Goal: Information Seeking & Learning: Learn about a topic

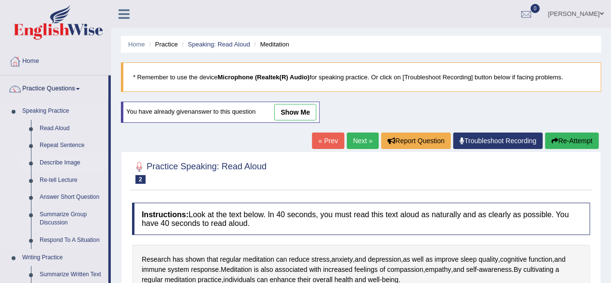
click at [58, 160] on link "Describe Image" at bounding box center [71, 162] width 73 height 17
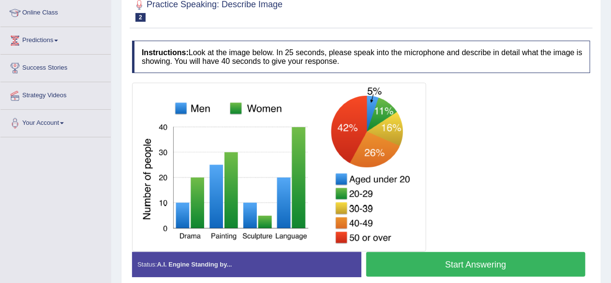
scroll to position [176, 0]
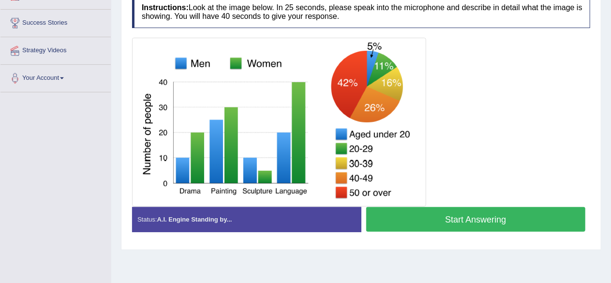
drag, startPoint x: 474, startPoint y: 215, endPoint x: 475, endPoint y: 209, distance: 5.9
click at [474, 216] on button "Start Answering" at bounding box center [476, 219] width 220 height 25
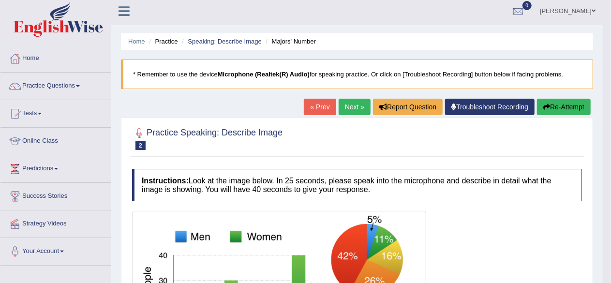
scroll to position [0, 0]
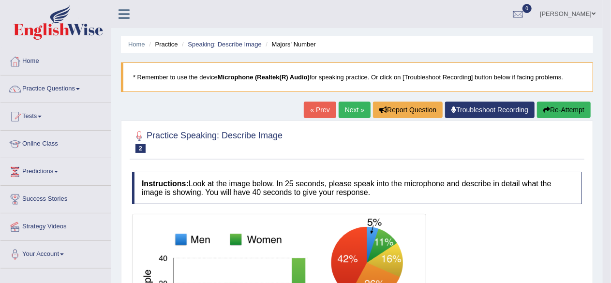
click at [354, 112] on link "Next »" at bounding box center [355, 110] width 32 height 16
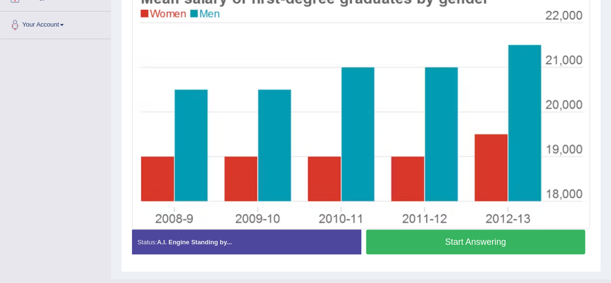
scroll to position [249, 0]
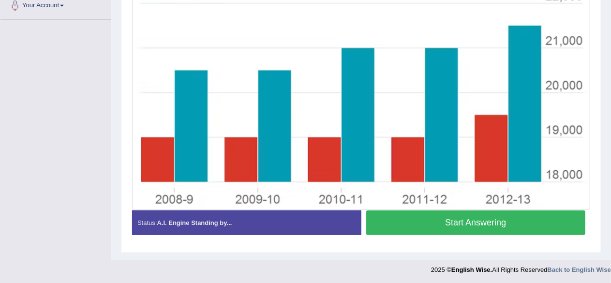
click at [478, 224] on button "Start Answering" at bounding box center [476, 222] width 220 height 25
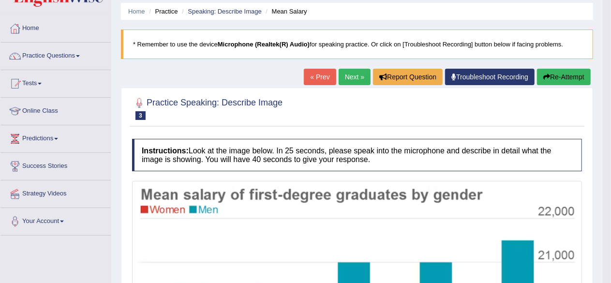
scroll to position [0, 0]
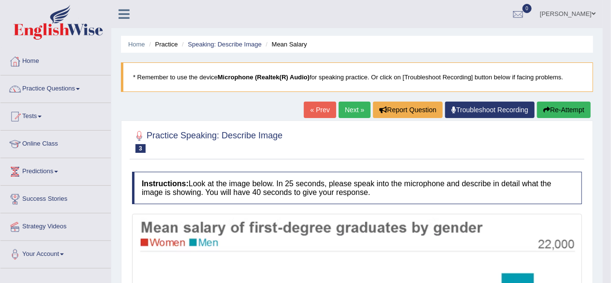
click at [346, 112] on link "Next »" at bounding box center [355, 110] width 32 height 16
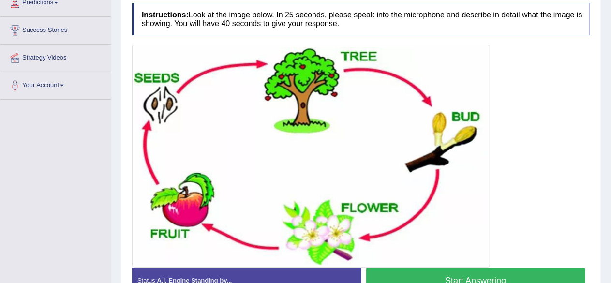
scroll to position [193, 0]
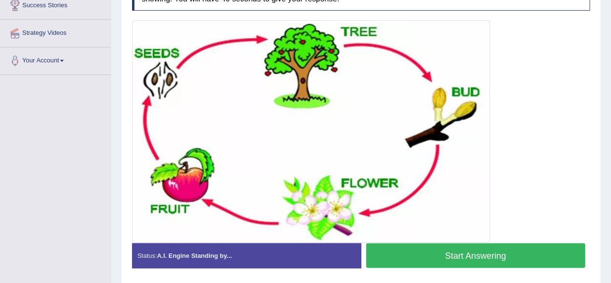
click at [482, 251] on button "Start Answering" at bounding box center [476, 255] width 220 height 25
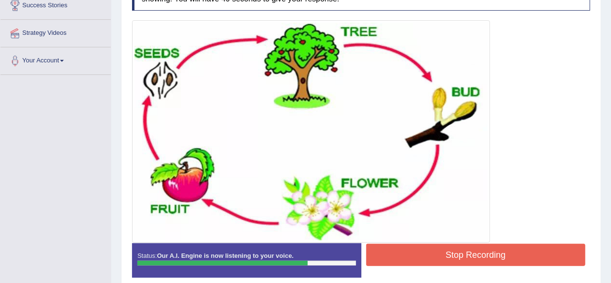
click at [487, 253] on button "Stop Recording" at bounding box center [476, 255] width 220 height 22
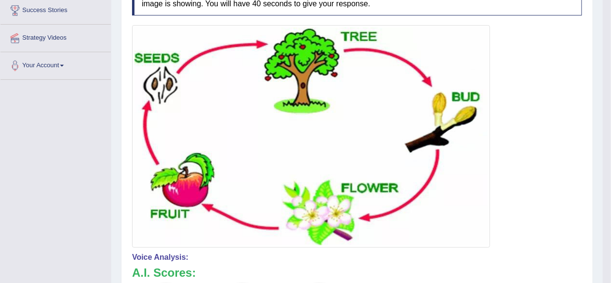
scroll to position [0, 0]
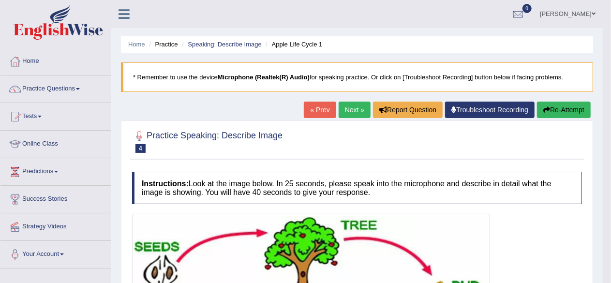
click at [550, 107] on button "Re-Attempt" at bounding box center [564, 110] width 54 height 16
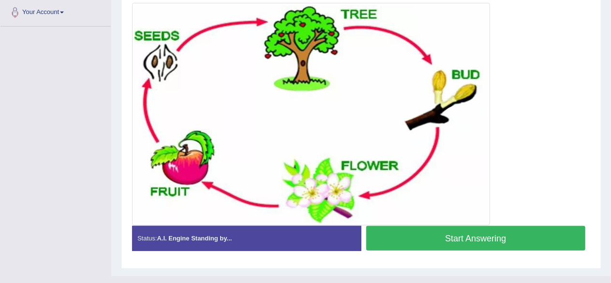
click at [450, 236] on button "Start Answering" at bounding box center [476, 238] width 220 height 25
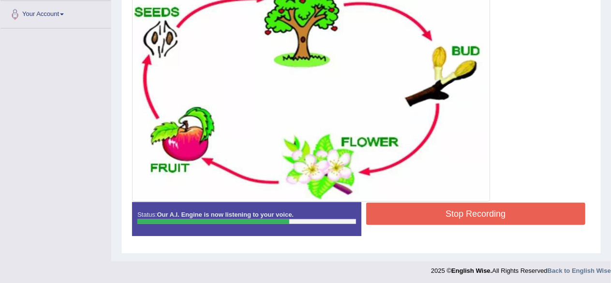
scroll to position [240, 0]
click at [474, 212] on button "Stop Recording" at bounding box center [476, 214] width 220 height 22
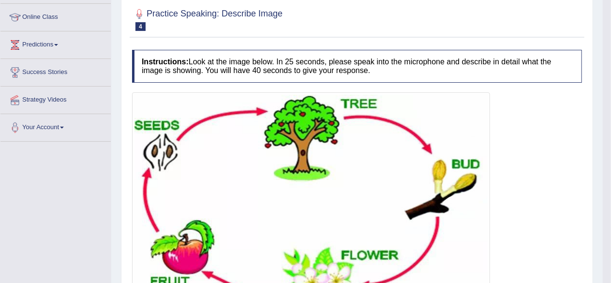
scroll to position [46, 0]
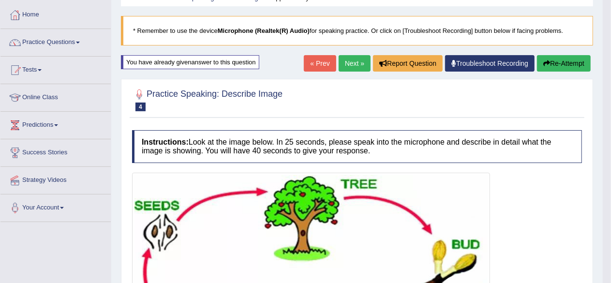
click at [351, 66] on link "Next »" at bounding box center [355, 63] width 32 height 16
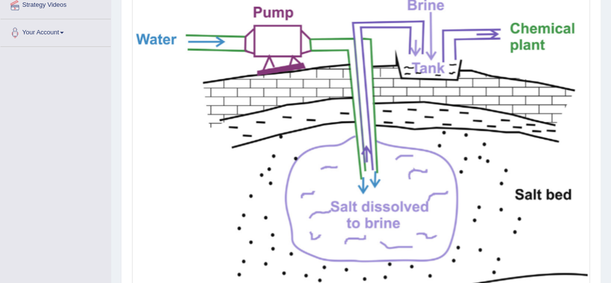
scroll to position [290, 0]
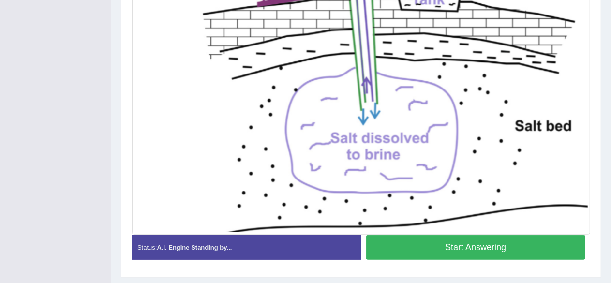
click at [488, 243] on button "Start Answering" at bounding box center [476, 247] width 220 height 25
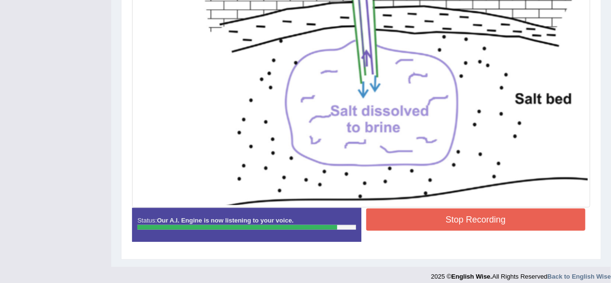
scroll to position [276, 0]
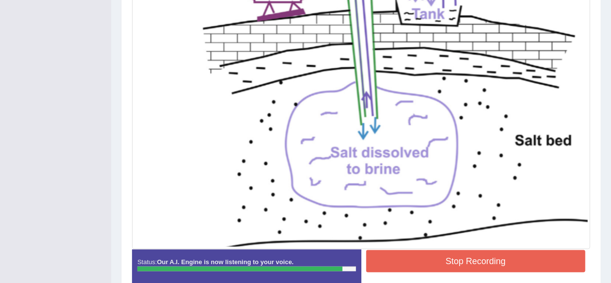
click at [477, 259] on button "Stop Recording" at bounding box center [476, 261] width 220 height 22
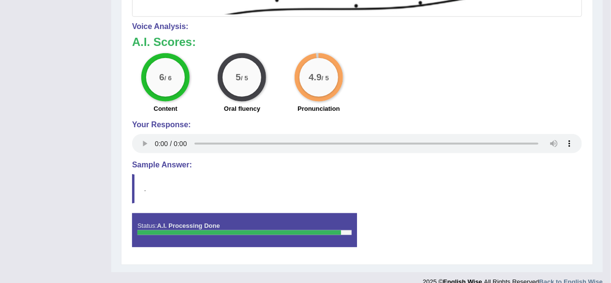
scroll to position [514, 0]
